Goal: Task Accomplishment & Management: Complete application form

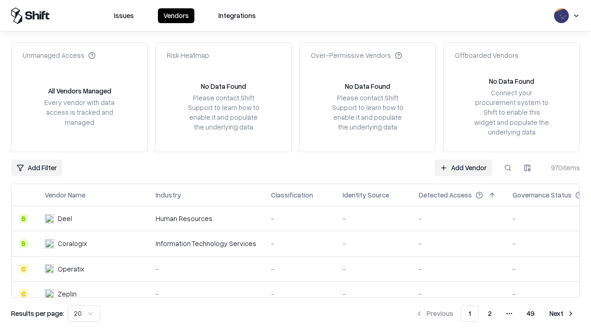
click at [463, 167] on link "Add Vendor" at bounding box center [464, 167] width 58 height 17
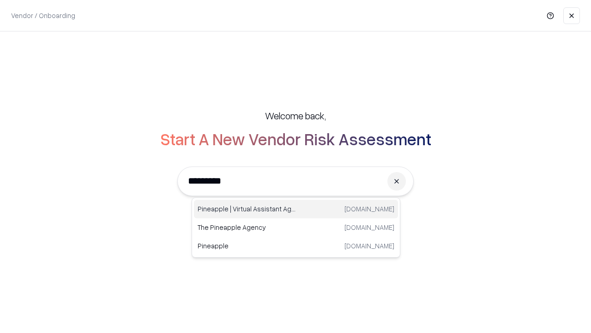
click at [296, 209] on div "Pineapple | Virtual Assistant Agency trypineapple.com" at bounding box center [296, 209] width 204 height 18
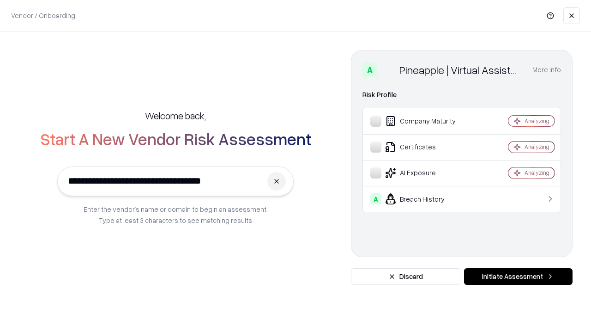
type input "**********"
click at [518, 276] on button "Initiate Assessment" at bounding box center [518, 276] width 109 height 17
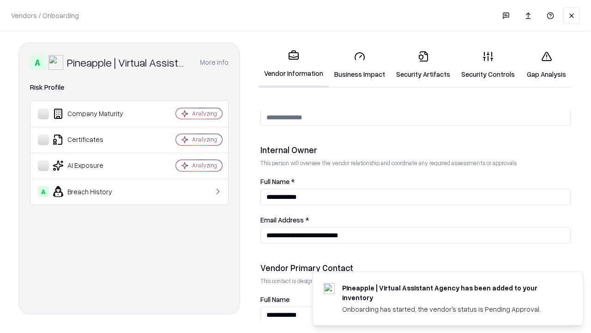
scroll to position [478, 0]
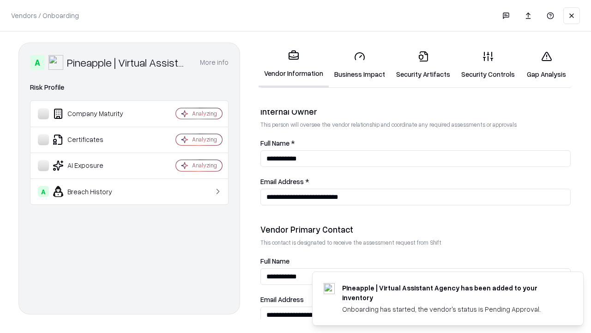
click at [360, 65] on link "Business Impact" at bounding box center [360, 64] width 62 height 43
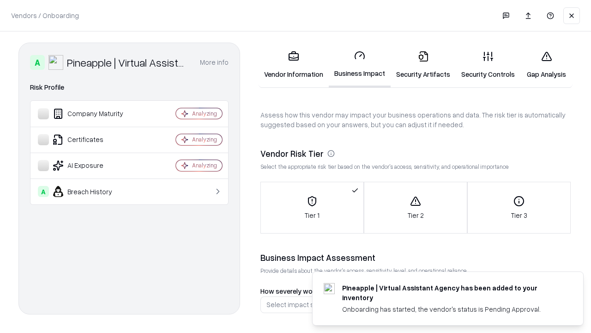
click at [423, 65] on link "Security Artifacts" at bounding box center [423, 64] width 65 height 43
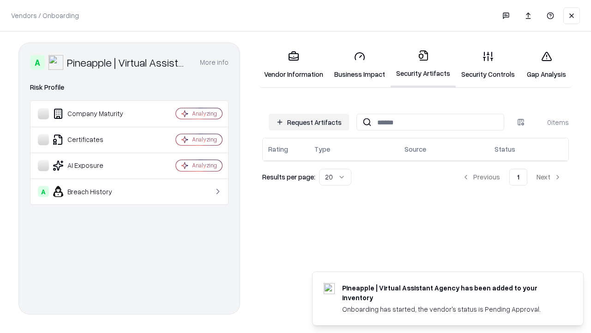
click at [309, 122] on button "Request Artifacts" at bounding box center [309, 122] width 80 height 17
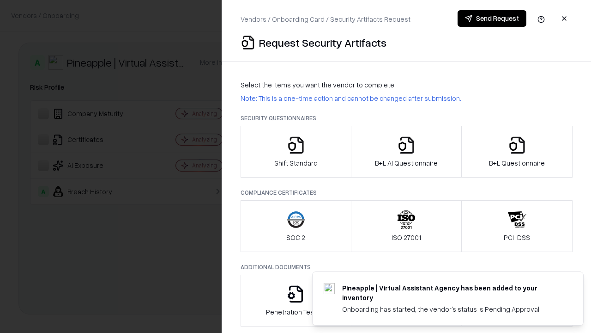
click at [296, 151] on icon "button" at bounding box center [296, 145] width 18 height 18
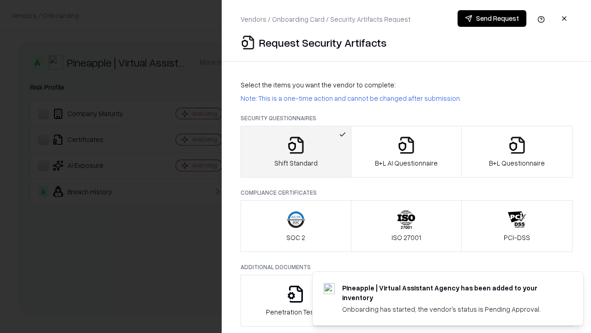
click at [492, 18] on button "Send Request" at bounding box center [492, 18] width 69 height 17
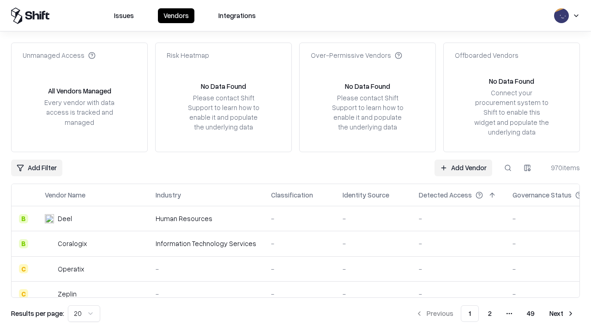
click at [508, 167] on button at bounding box center [508, 167] width 17 height 17
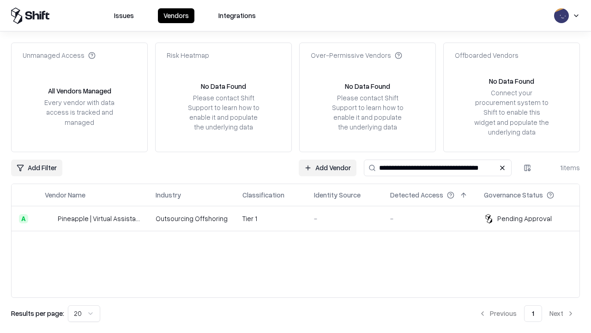
type input "**********"
click at [301, 218] on td "Tier 1" at bounding box center [271, 218] width 72 height 25
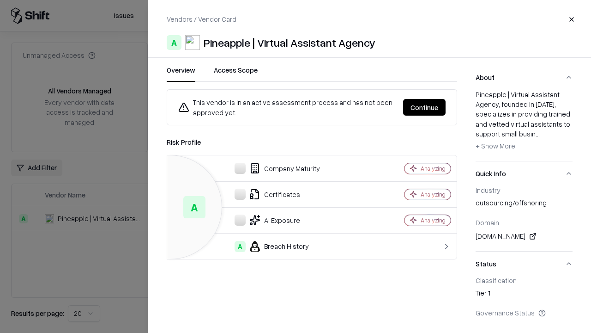
click at [424, 107] on button "Continue" at bounding box center [424, 107] width 42 height 17
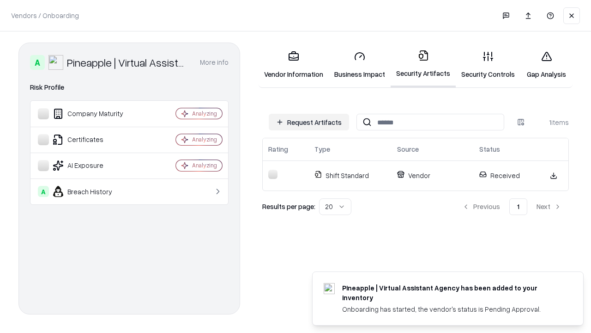
click at [488, 65] on link "Security Controls" at bounding box center [488, 64] width 65 height 43
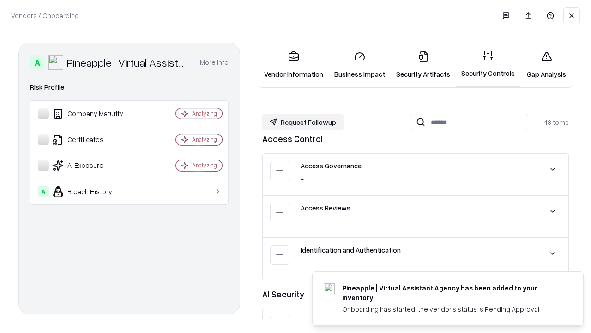
click at [303, 122] on button "Request Followup" at bounding box center [302, 122] width 81 height 17
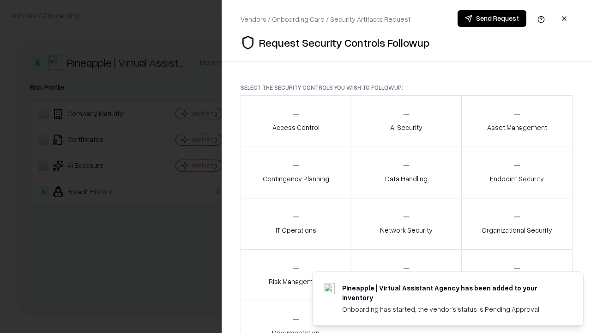
click at [296, 121] on div "Access Control" at bounding box center [295, 120] width 47 height 23
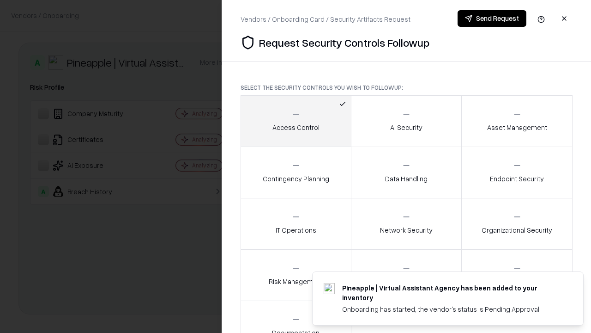
click at [492, 18] on button "Send Request" at bounding box center [492, 18] width 69 height 17
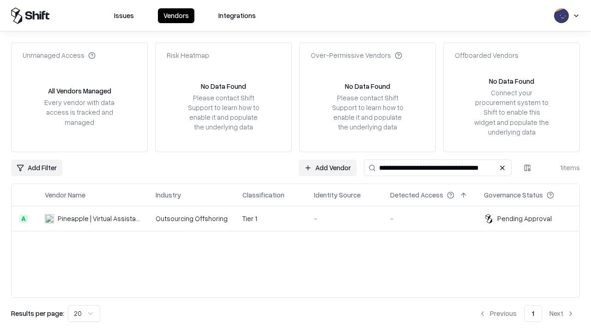
type input "**********"
click at [301, 218] on td "Tier 1" at bounding box center [271, 218] width 72 height 25
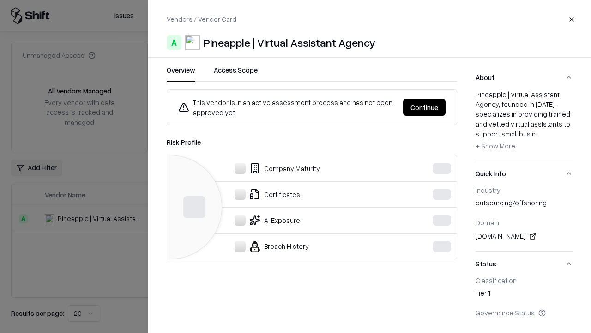
click at [424, 107] on button "Continue" at bounding box center [424, 107] width 42 height 17
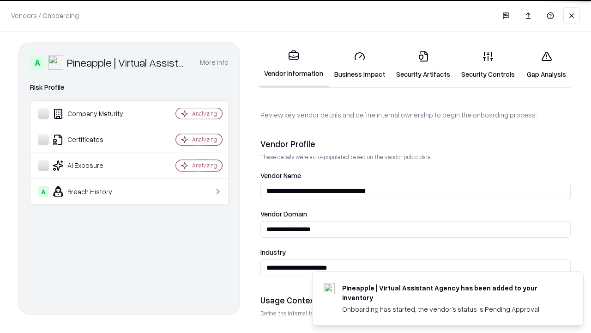
click at [546, 65] on link "Gap Analysis" at bounding box center [546, 64] width 52 height 43
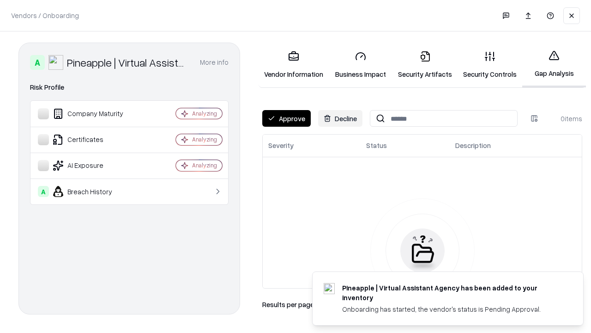
click at [286, 118] on button "Approve" at bounding box center [286, 118] width 48 height 17
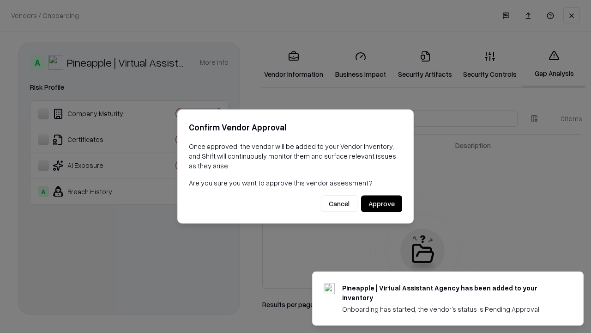
click at [381, 203] on button "Approve" at bounding box center [381, 203] width 41 height 17
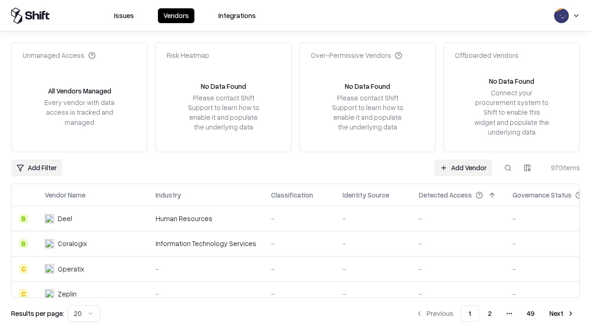
type input "**********"
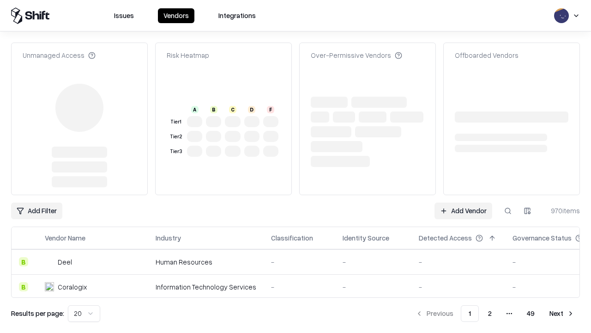
click at [463, 202] on link "Add Vendor" at bounding box center [464, 210] width 58 height 17
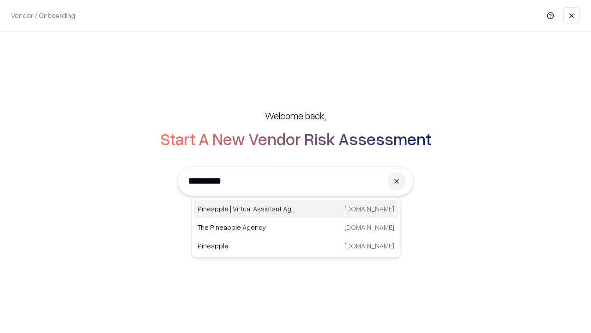
click at [296, 209] on div "Pineapple | Virtual Assistant Agency [DOMAIN_NAME]" at bounding box center [296, 209] width 204 height 18
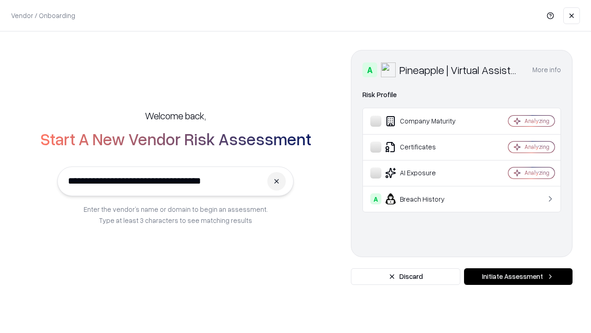
type input "**********"
click at [518, 276] on button "Initiate Assessment" at bounding box center [518, 276] width 109 height 17
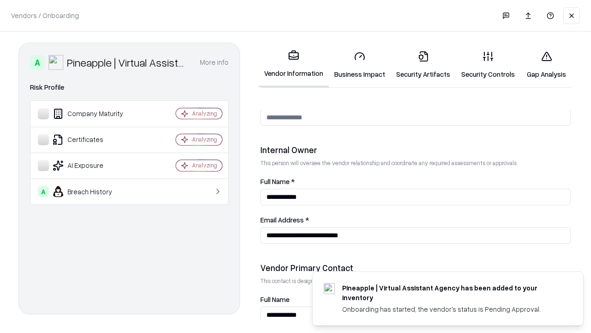
scroll to position [478, 0]
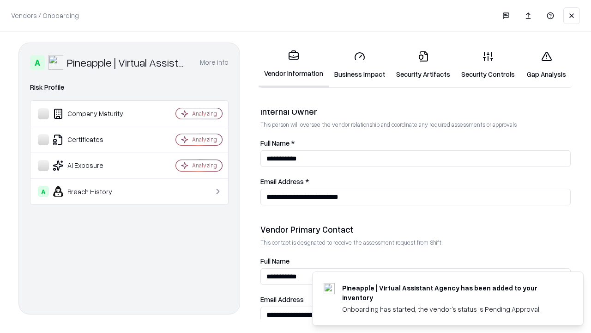
click at [546, 65] on link "Gap Analysis" at bounding box center [546, 64] width 52 height 43
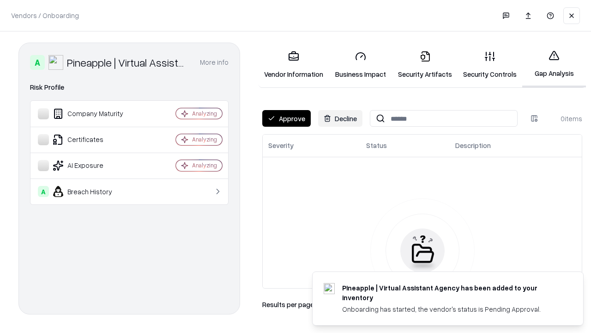
click at [286, 118] on button "Approve" at bounding box center [286, 118] width 48 height 17
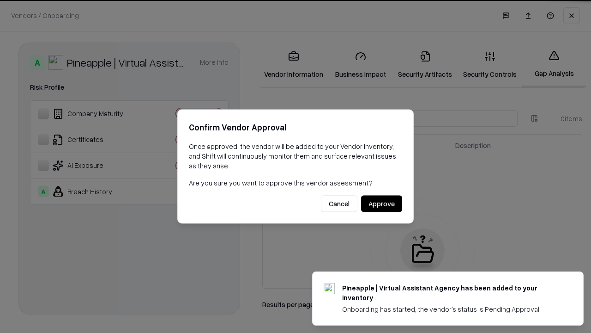
click at [381, 203] on button "Approve" at bounding box center [381, 203] width 41 height 17
